Goal: Find specific page/section: Find specific page/section

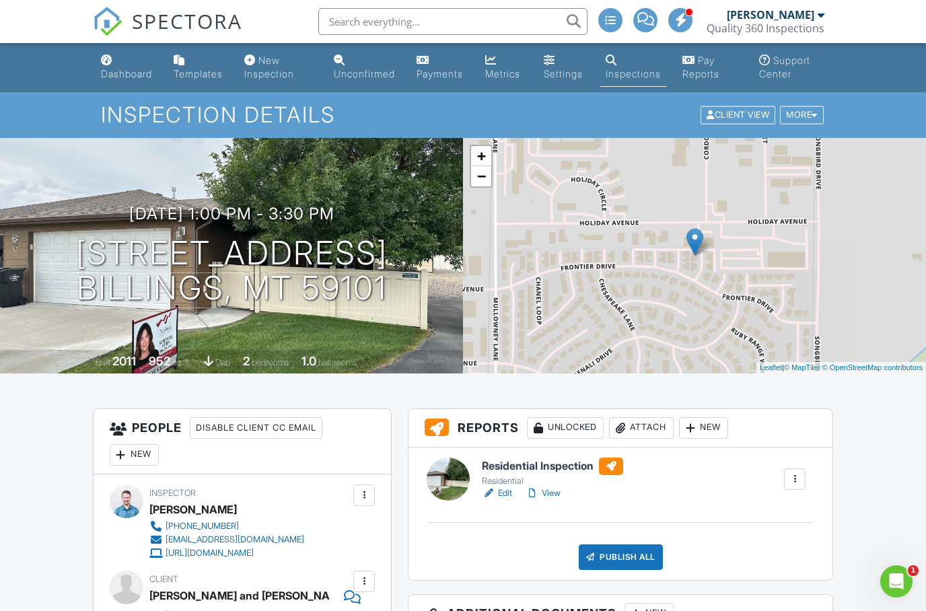
click at [378, 33] on input "text" at bounding box center [452, 21] width 269 height 27
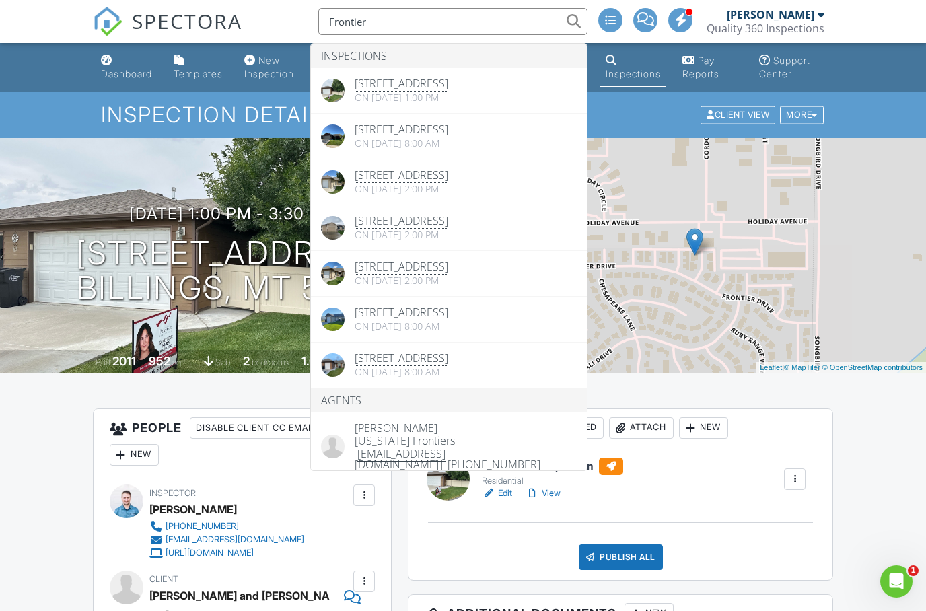
type input "Frontier"
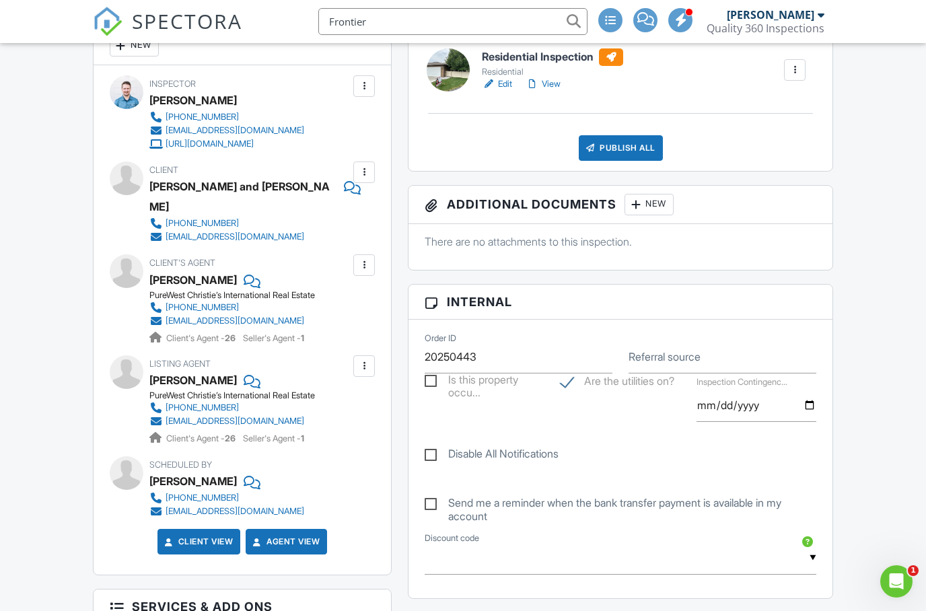
scroll to position [401, 0]
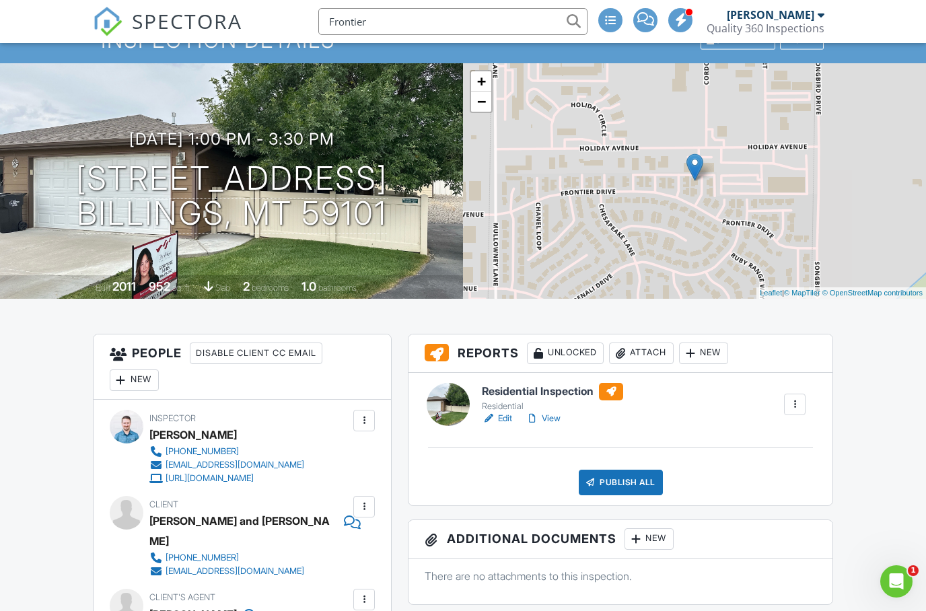
scroll to position [73, 0]
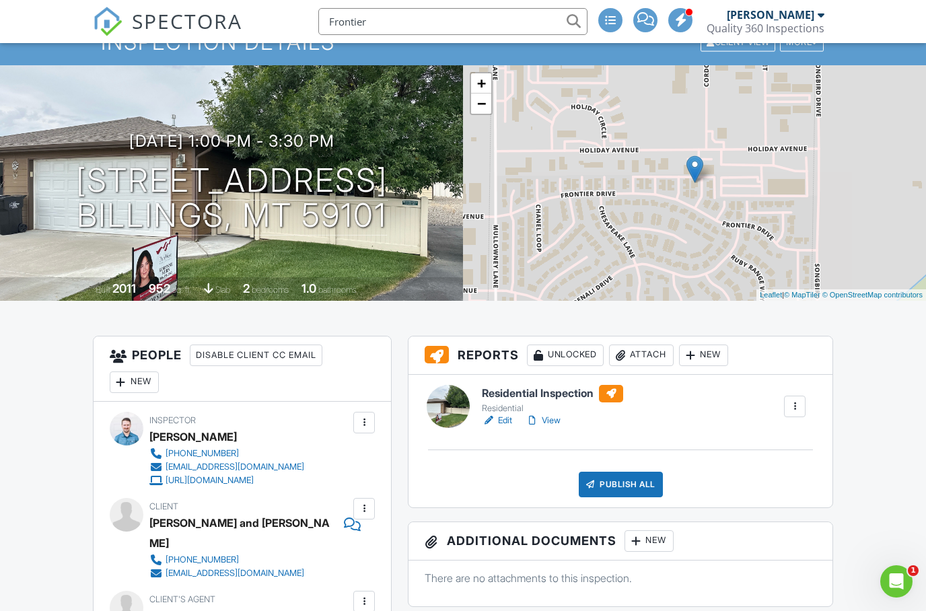
click at [539, 420] on div at bounding box center [532, 420] width 13 height 13
